Goal: Task Accomplishment & Management: Use online tool/utility

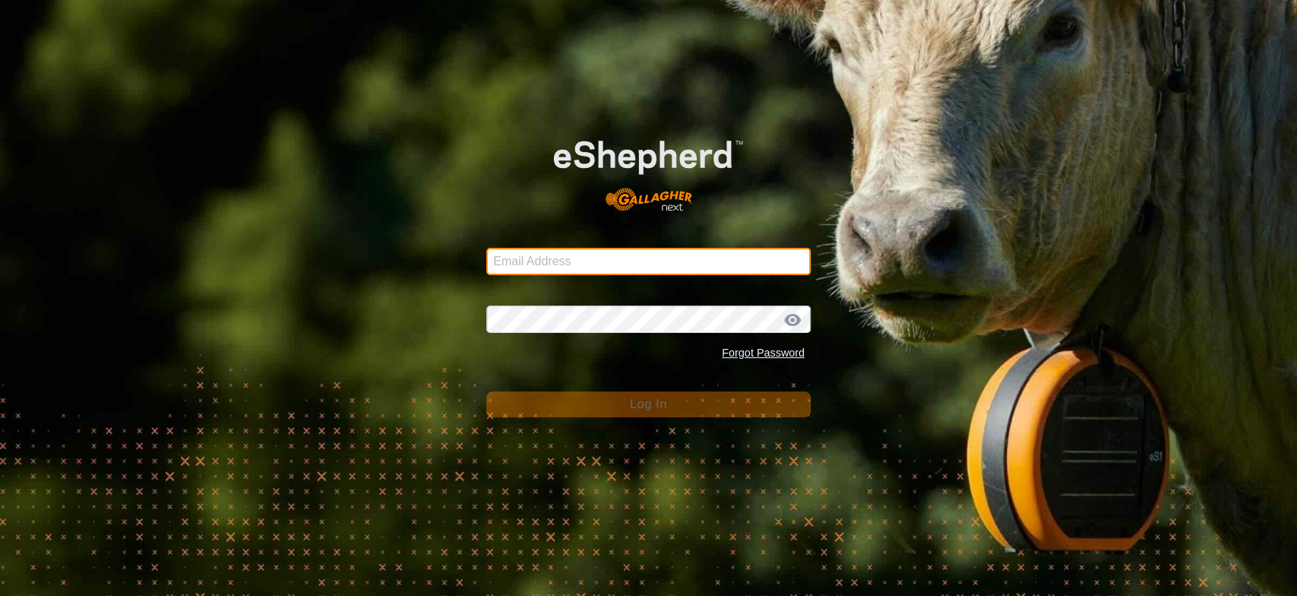
click at [529, 266] on input "Email Address" at bounding box center [648, 261] width 324 height 27
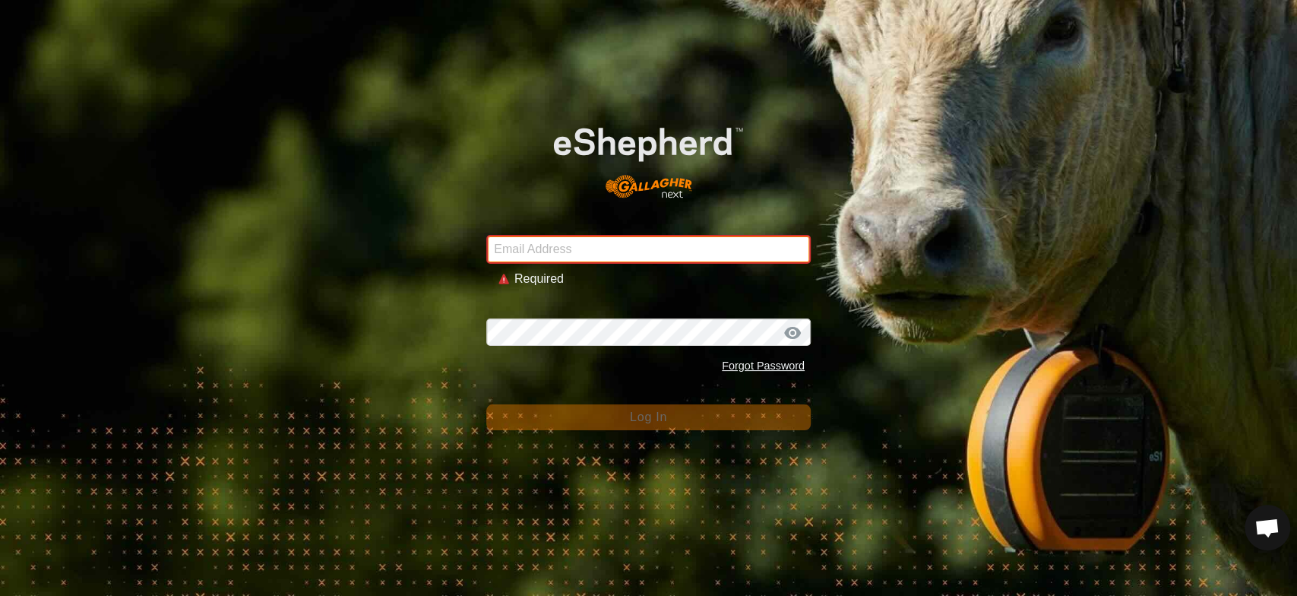
type input "[EMAIL_ADDRESS][DOMAIN_NAME]"
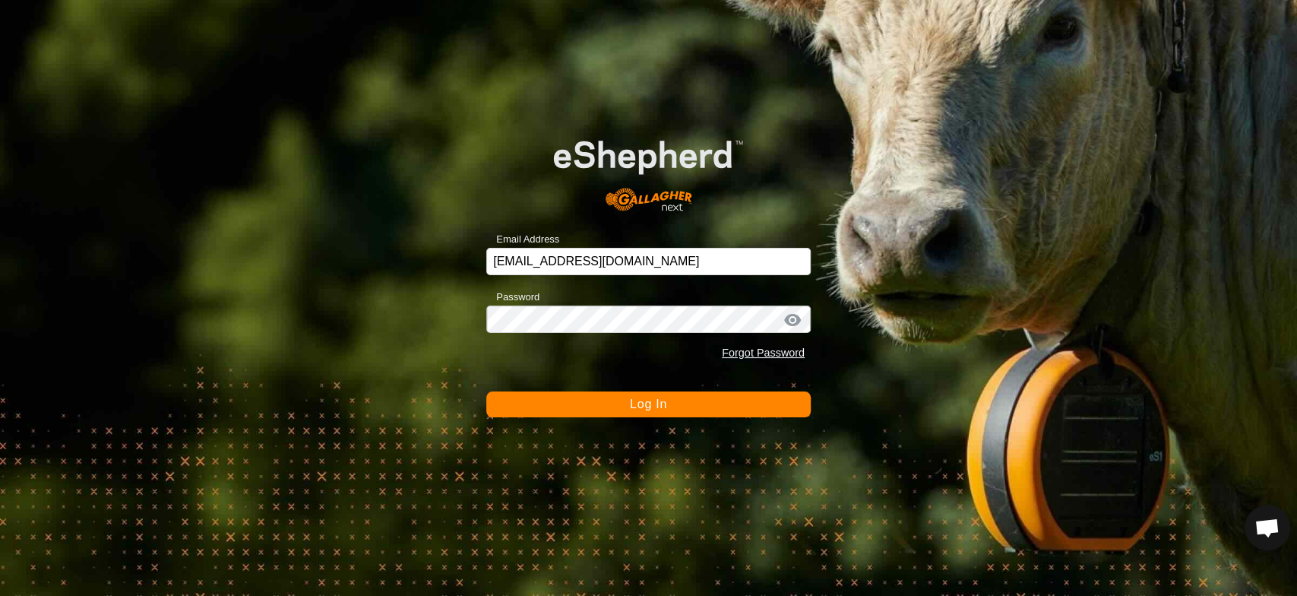
click at [650, 403] on span "Log In" at bounding box center [648, 403] width 37 height 13
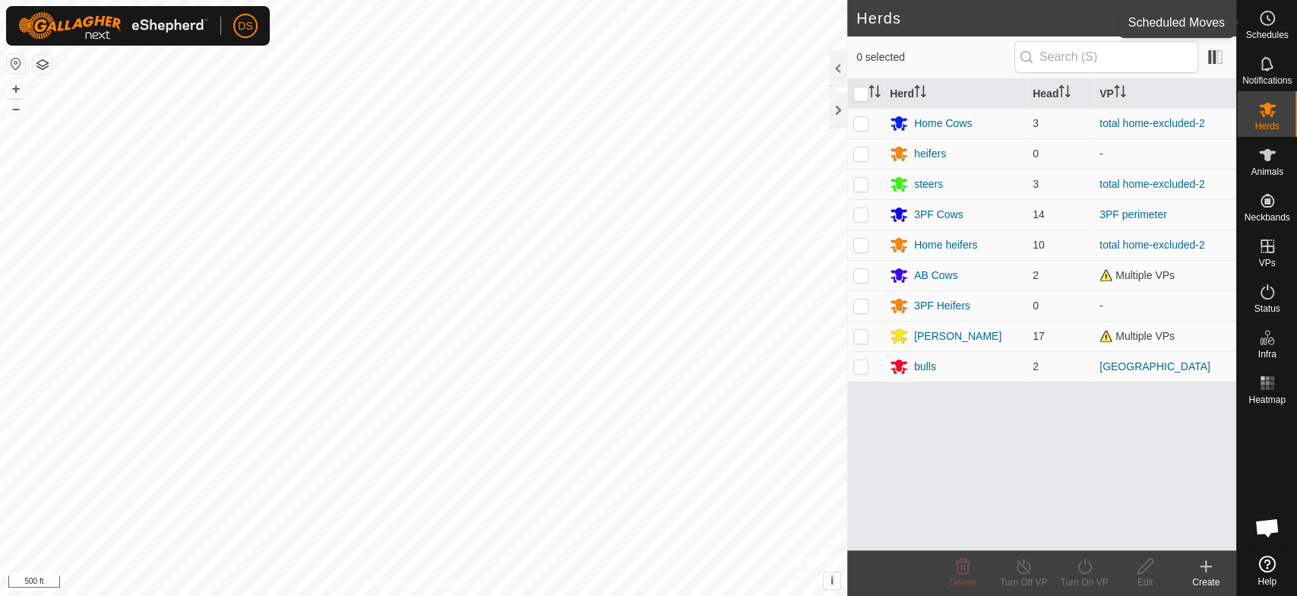
click at [1267, 18] on icon at bounding box center [1268, 18] width 2 height 5
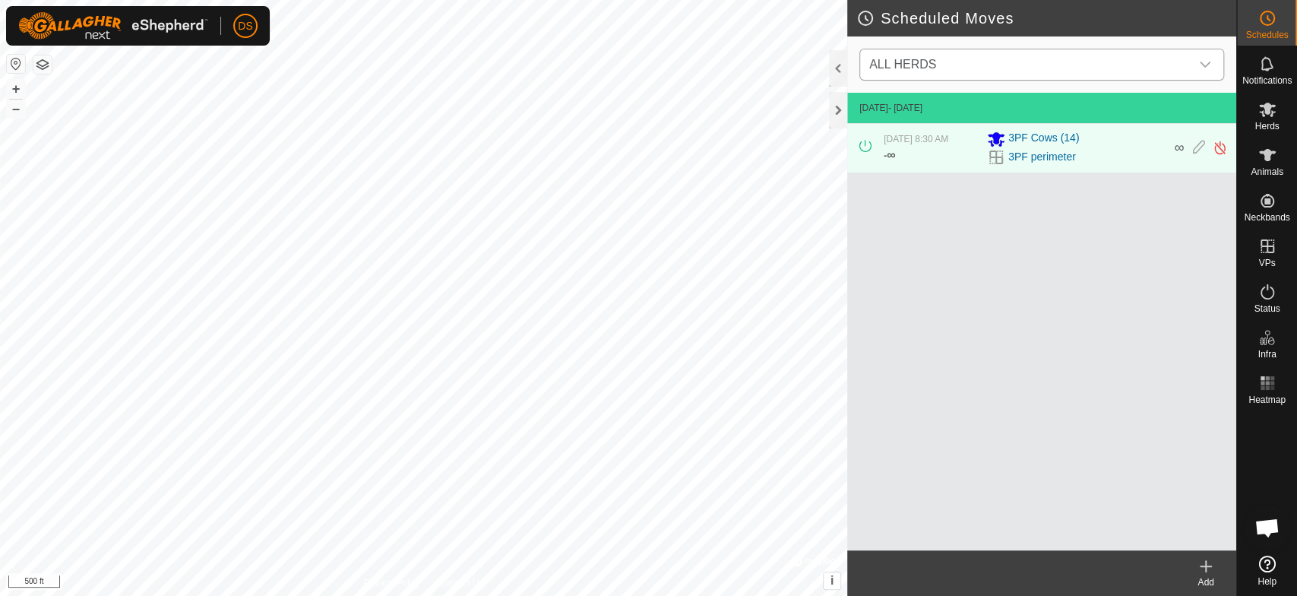
click at [1208, 59] on icon "dropdown trigger" at bounding box center [1205, 65] width 12 height 12
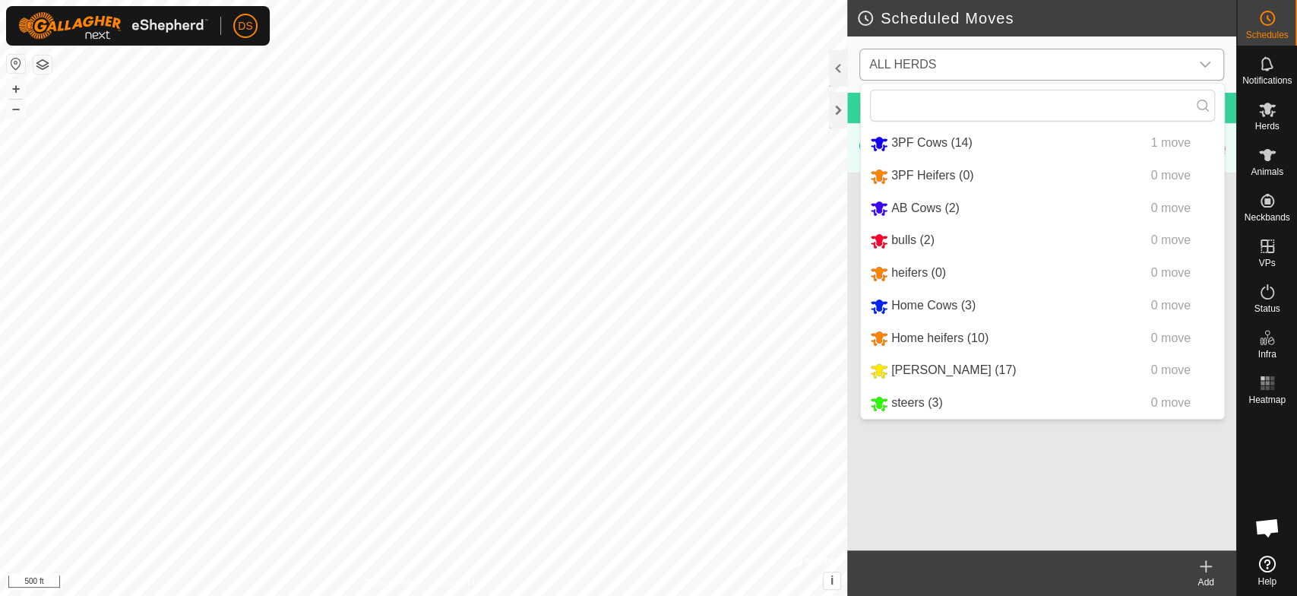
click at [911, 238] on li "bulls (2) 0 move" at bounding box center [1042, 240] width 363 height 31
